Goal: Information Seeking & Learning: Learn about a topic

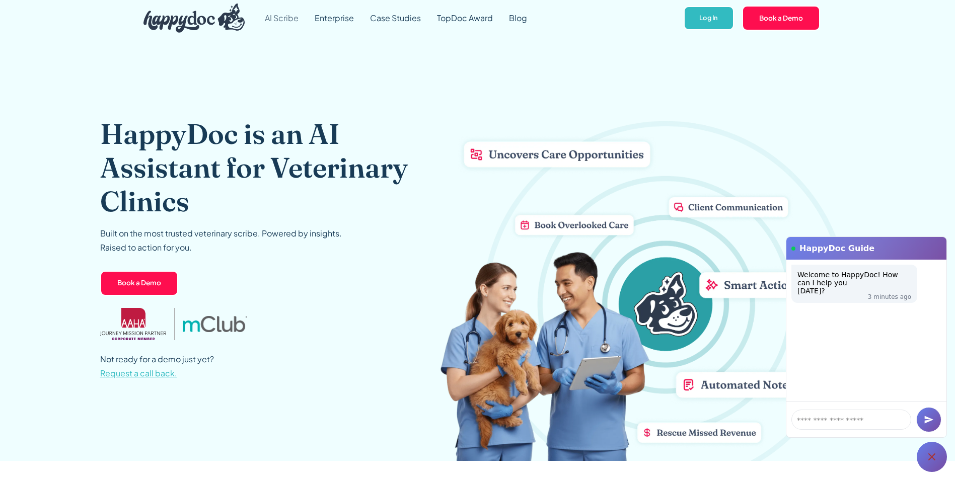
click at [288, 22] on link "AI Scribe" at bounding box center [282, 18] width 50 height 36
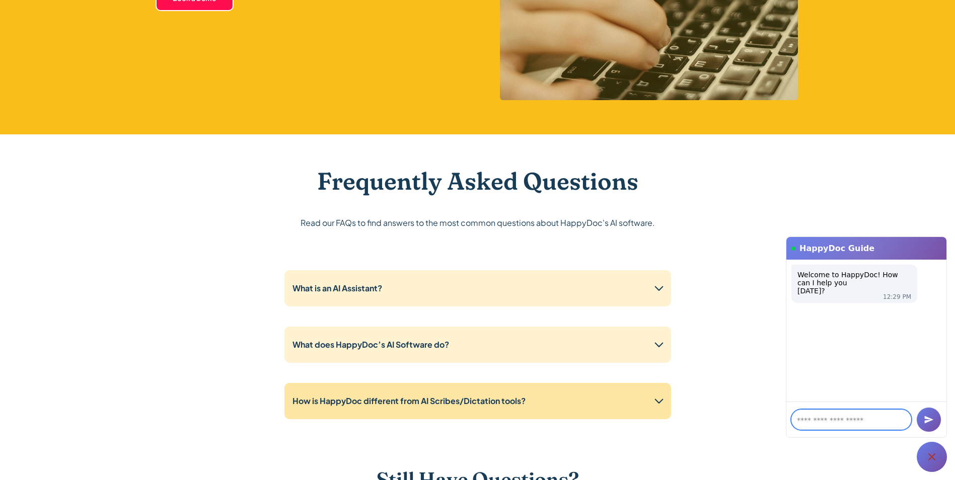
scroll to position [2466, 0]
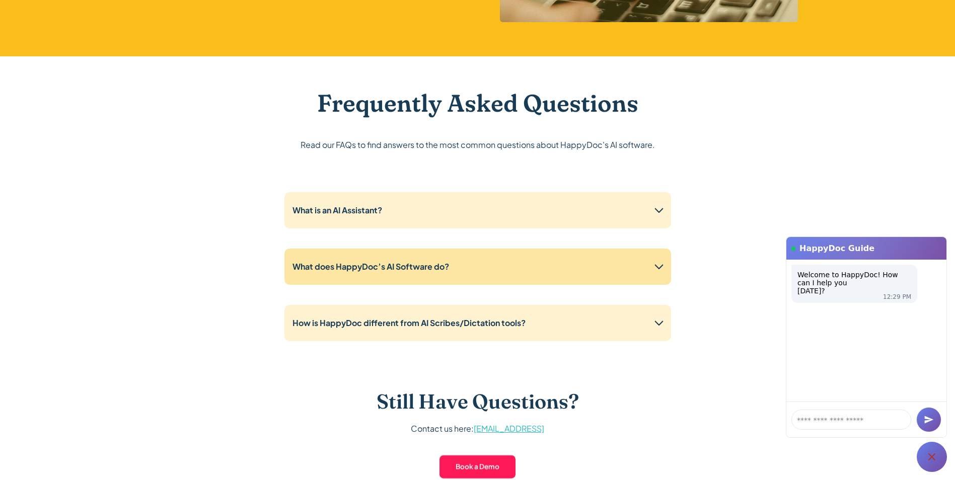
click at [455, 279] on div "What does HappyDoc’s AI Software do?" at bounding box center [477, 267] width 386 height 36
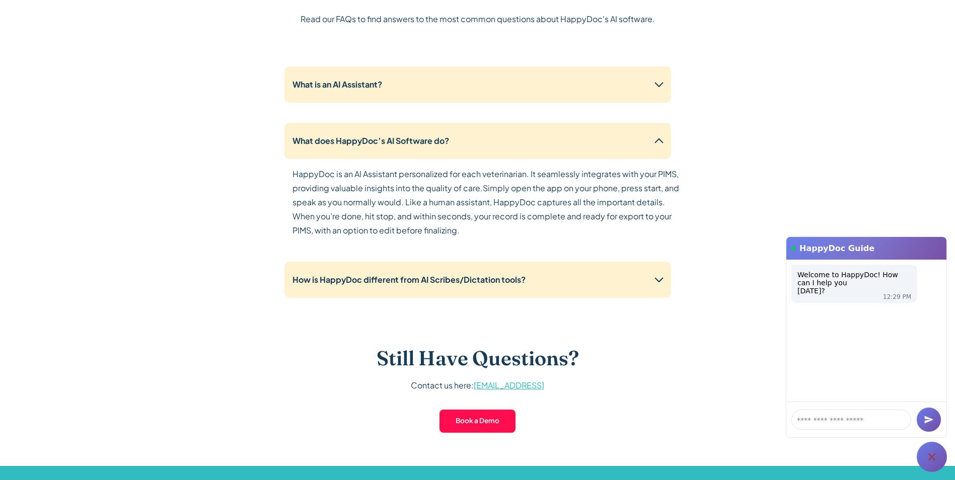
scroll to position [2617, 0]
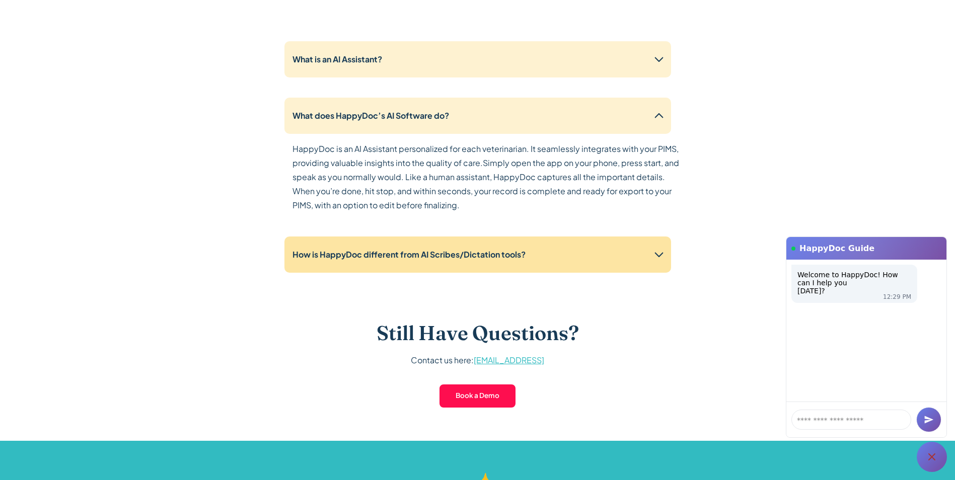
click at [458, 264] on div "How is HappyDoc different from AI Scribes/Dictation tools?" at bounding box center [477, 255] width 386 height 36
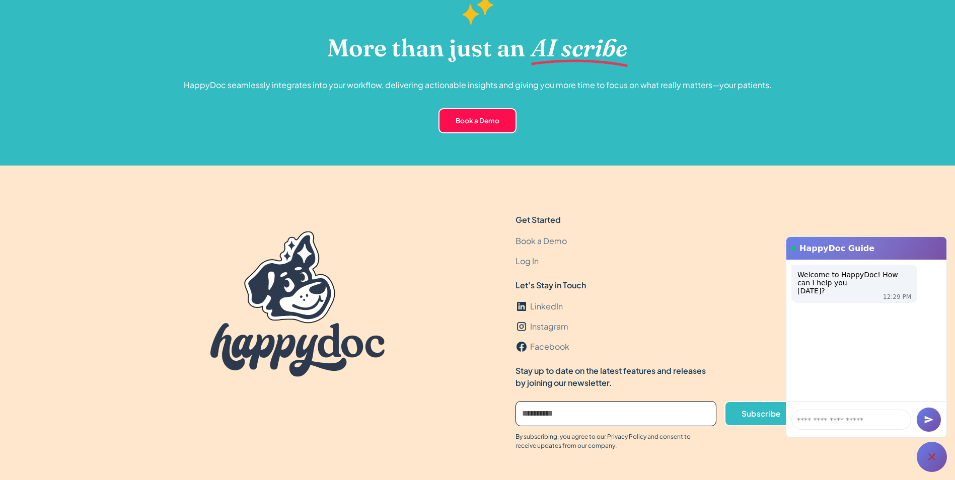
scroll to position [3557, 0]
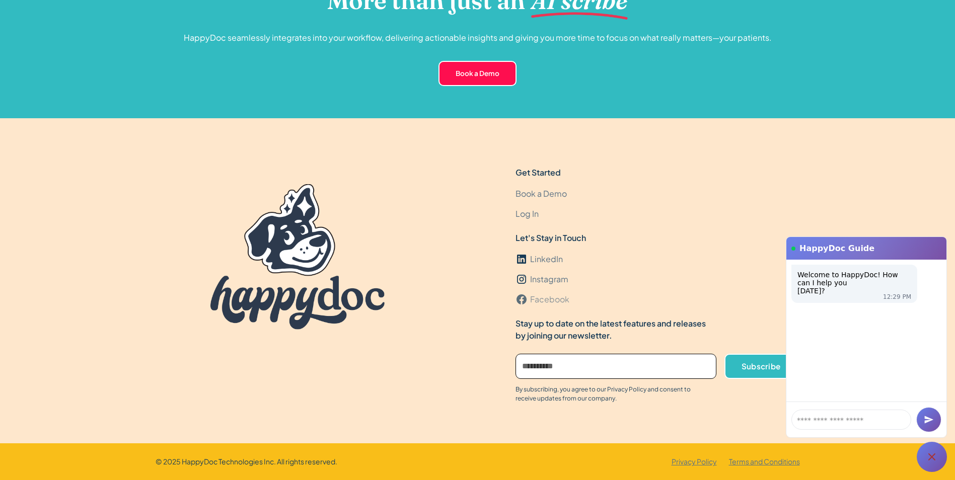
click at [553, 298] on div "Facebook" at bounding box center [549, 299] width 39 height 12
click at [925, 462] on icon at bounding box center [931, 457] width 12 height 12
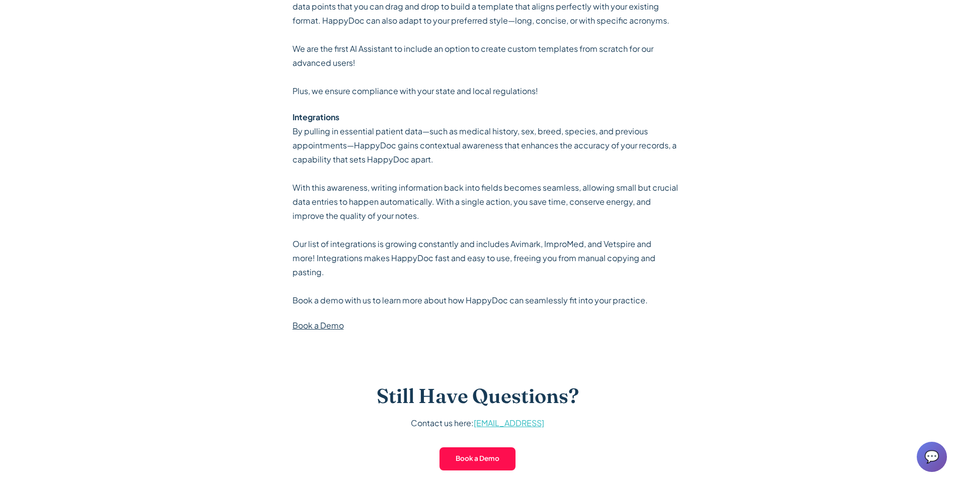
scroll to position [2969, 0]
drag, startPoint x: 533, startPoint y: 255, endPoint x: 611, endPoint y: 256, distance: 78.0
click at [611, 256] on p "By pulling in essential patient data—such as medical history, sex, breed, speci…" at bounding box center [485, 215] width 386 height 183
drag, startPoint x: 611, startPoint y: 256, endPoint x: 616, endPoint y: 304, distance: 48.1
click at [616, 304] on p "By pulling in essential patient data—such as medical history, sex, breed, speci…" at bounding box center [485, 215] width 386 height 183
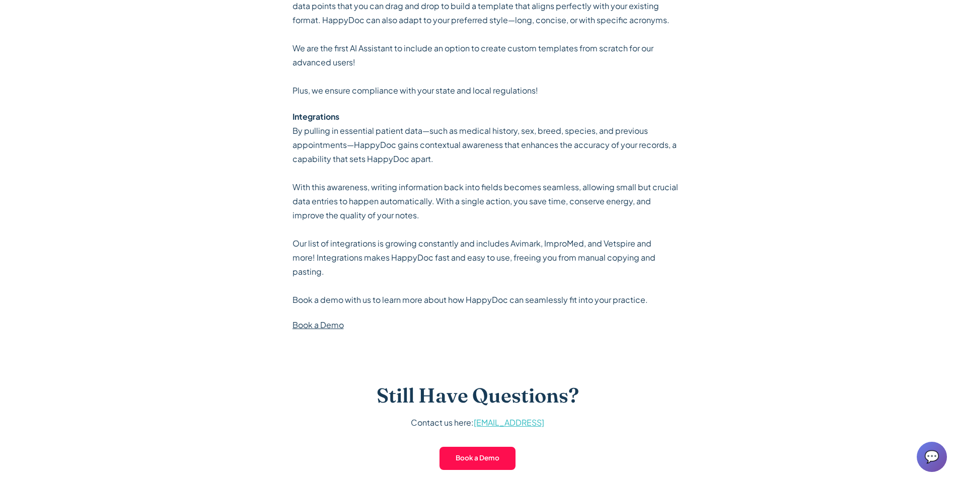
click at [343, 326] on link "Book a Demo" at bounding box center [317, 325] width 51 height 11
